Goal: Task Accomplishment & Management: Manage account settings

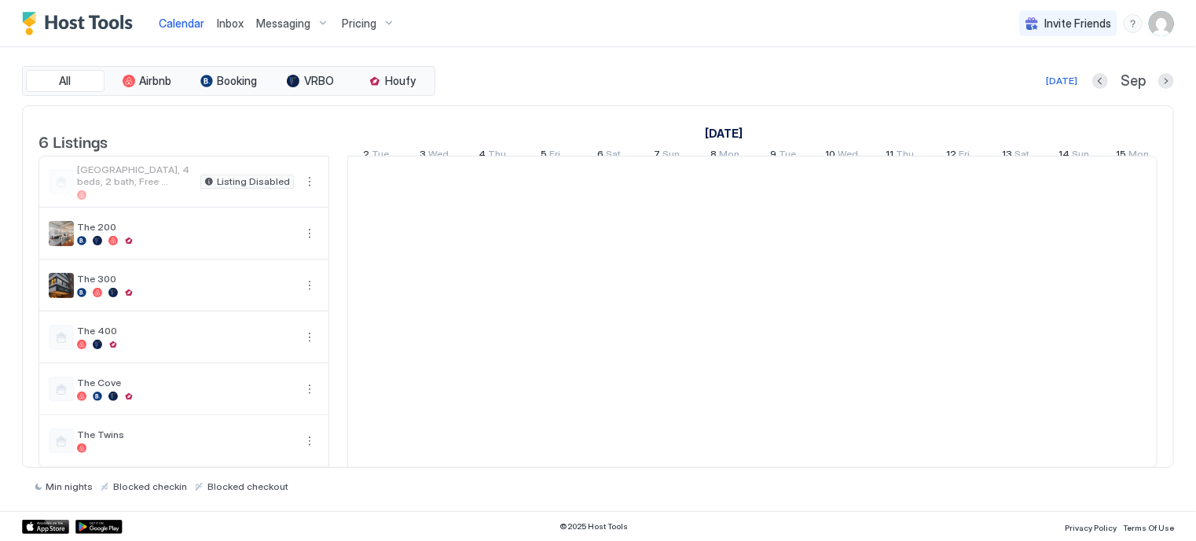
scroll to position [0, 873]
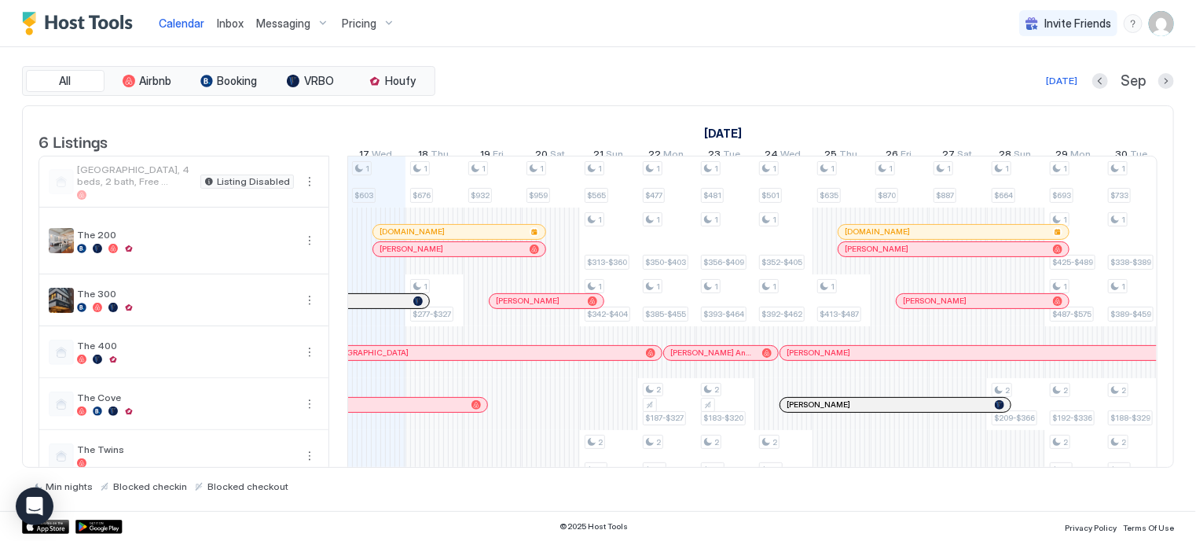
click at [1160, 34] on img "User profile" at bounding box center [1161, 23] width 25 height 25
click at [1052, 82] on div "Settings" at bounding box center [1074, 89] width 200 height 28
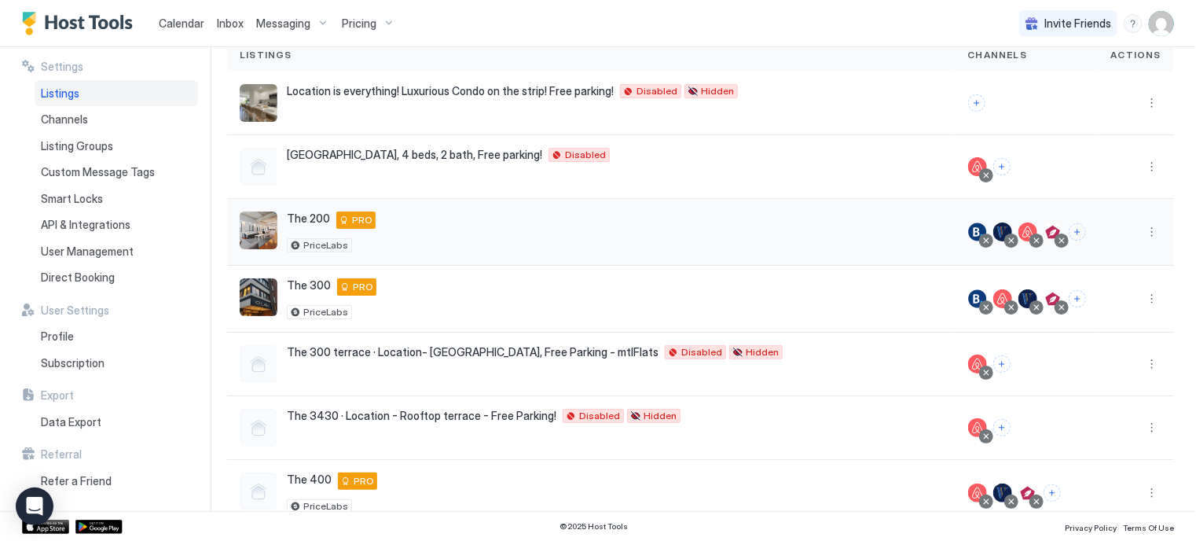
scroll to position [127, 0]
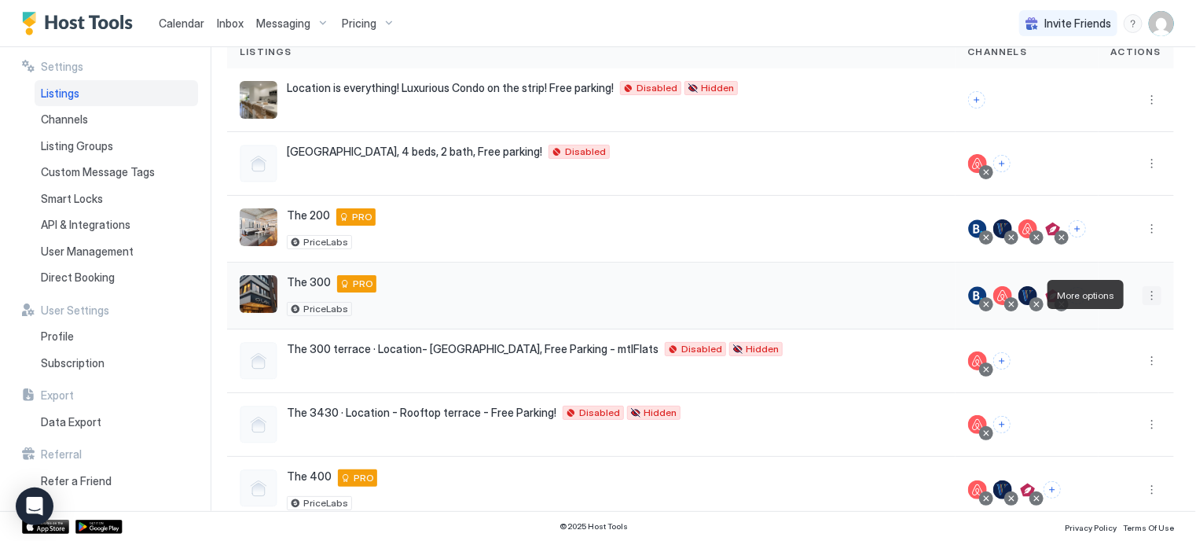
click at [1144, 288] on button "More options" at bounding box center [1152, 295] width 19 height 19
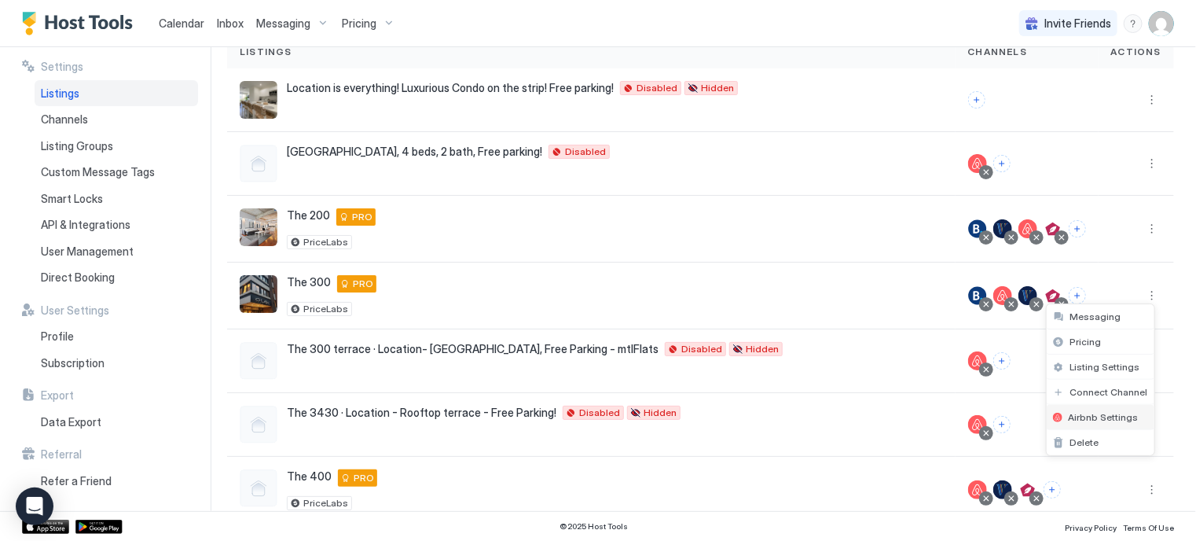
click at [1083, 413] on span "Airbnb Settings" at bounding box center [1104, 417] width 70 height 12
